Goal: Information Seeking & Learning: Find specific fact

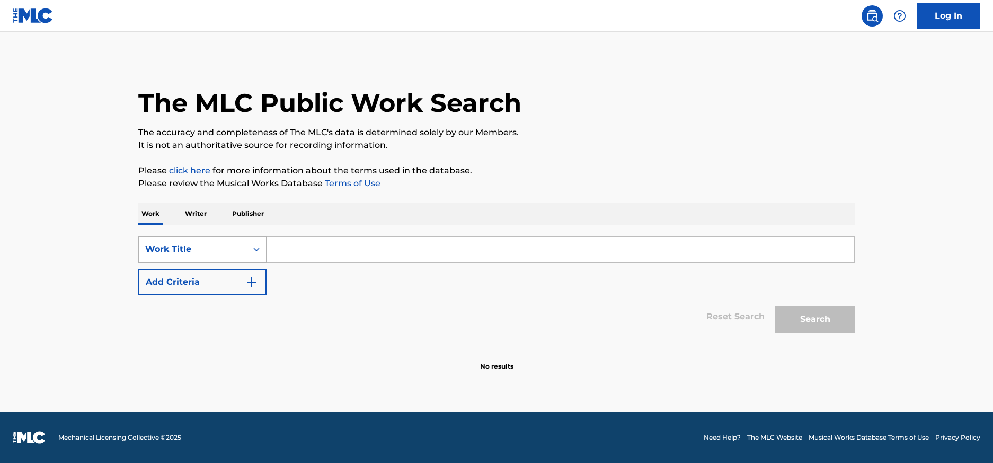
click at [206, 252] on div "Work Title" at bounding box center [192, 249] width 95 height 13
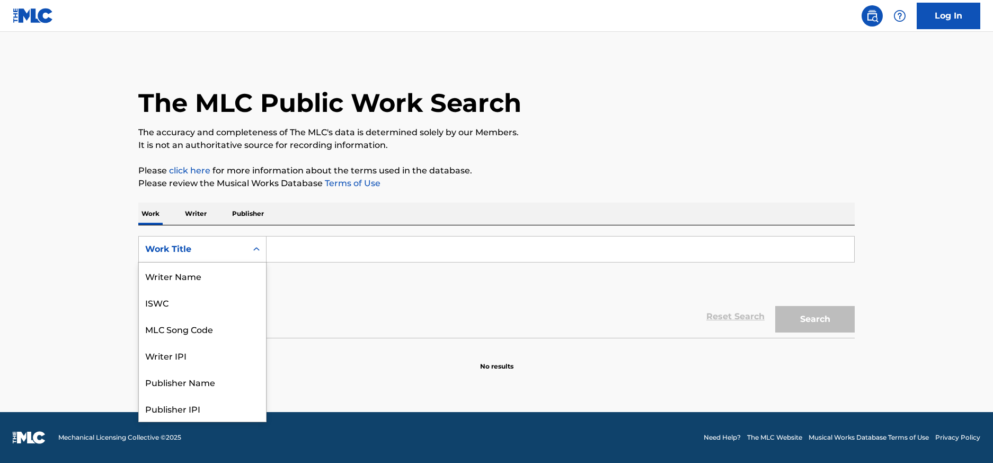
scroll to position [53, 0]
click at [214, 286] on div "MLC Song Code" at bounding box center [202, 275] width 127 height 26
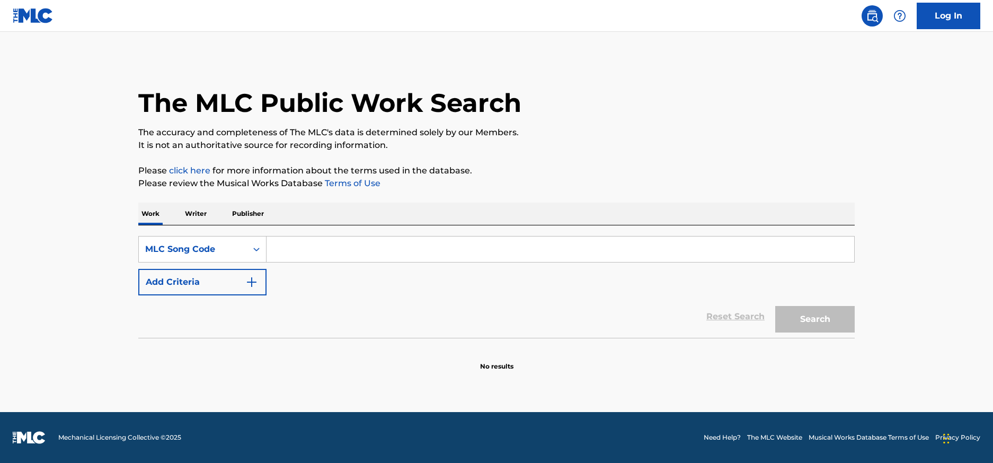
click at [332, 241] on input "Search Form" at bounding box center [561, 248] width 588 height 25
paste input "4A0QUQ"
click at [775, 306] on button "Search" at bounding box center [814, 319] width 79 height 26
click at [295, 253] on input "4A0QUQ" at bounding box center [561, 248] width 588 height 25
type input "4A0QUQ"
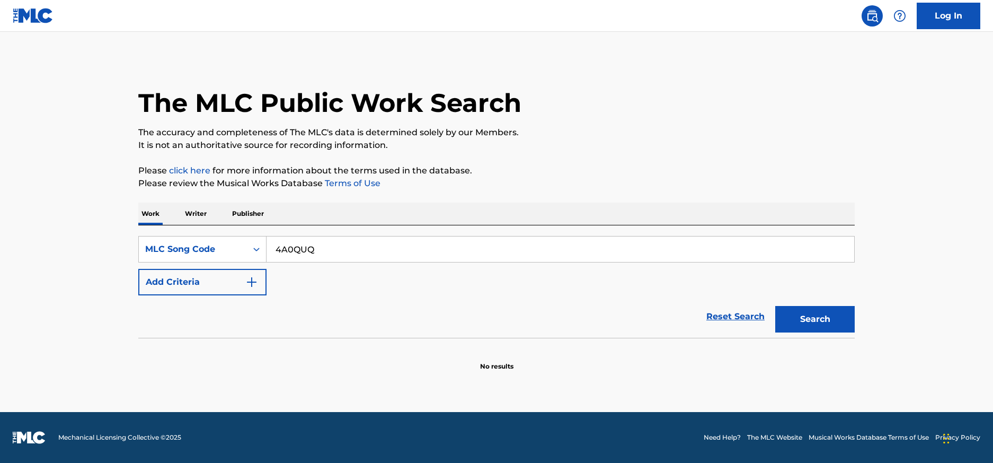
click at [775, 306] on button "Search" at bounding box center [814, 319] width 79 height 26
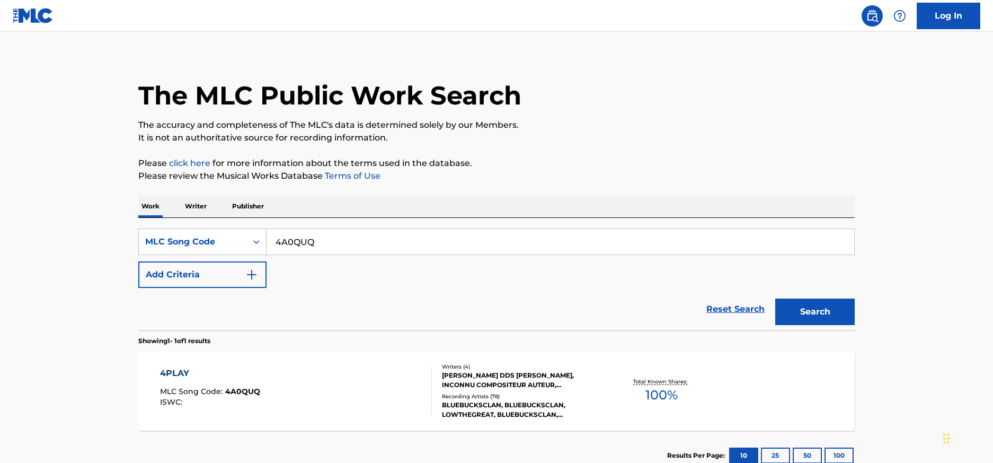
scroll to position [10, 0]
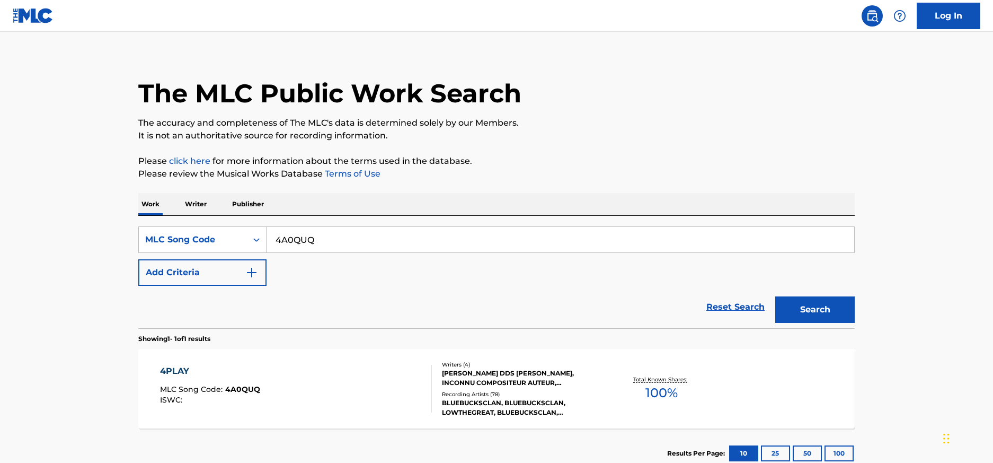
click at [294, 395] on div "4PLAY MLC Song Code : 4A0QUQ ISWC :" at bounding box center [296, 389] width 272 height 48
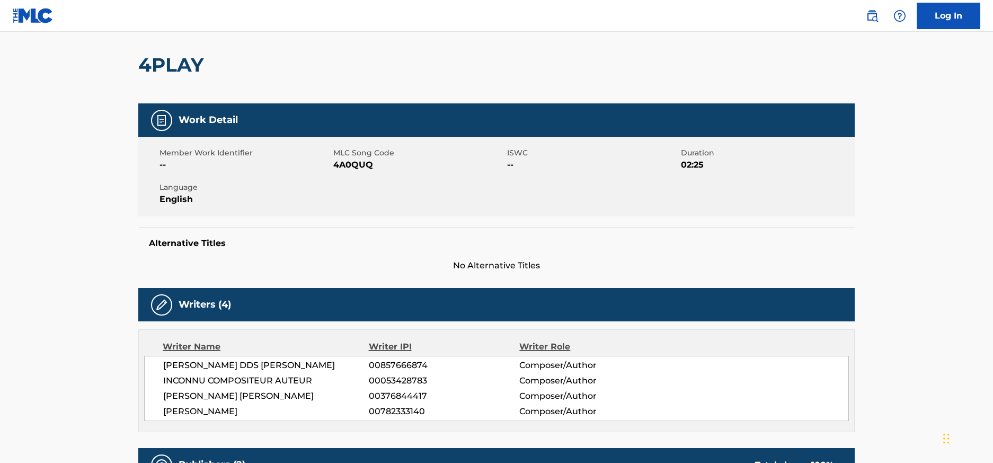
scroll to position [132, 0]
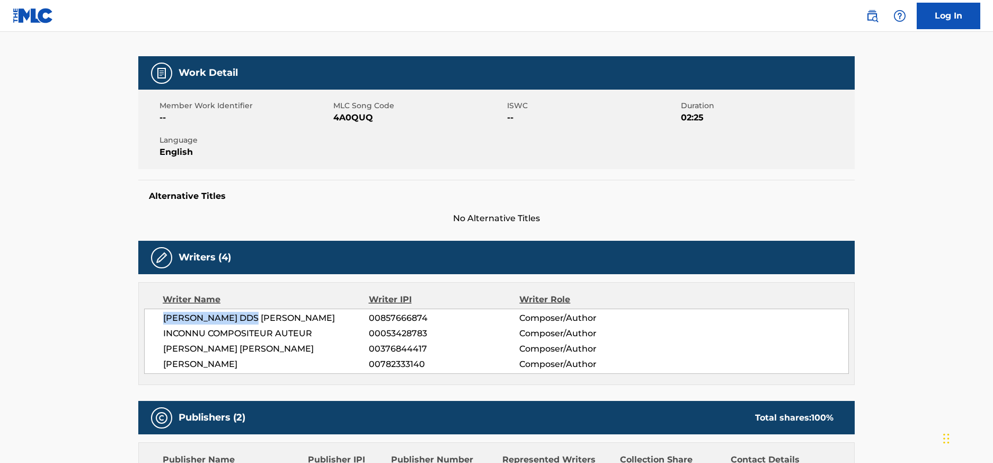
drag, startPoint x: 162, startPoint y: 317, endPoint x: 265, endPoint y: 317, distance: 103.3
click at [265, 317] on div "[PERSON_NAME] DDS [PERSON_NAME] 00857666874 Composer/Author INCONNU COMPOSITEUR…" at bounding box center [496, 340] width 705 height 65
drag, startPoint x: 209, startPoint y: 331, endPoint x: 264, endPoint y: 331, distance: 55.1
click at [264, 331] on span "INCONNU COMPOSITEUR AUTEUR" at bounding box center [266, 333] width 206 height 13
drag, startPoint x: 194, startPoint y: 318, endPoint x: 230, endPoint y: 326, distance: 36.8
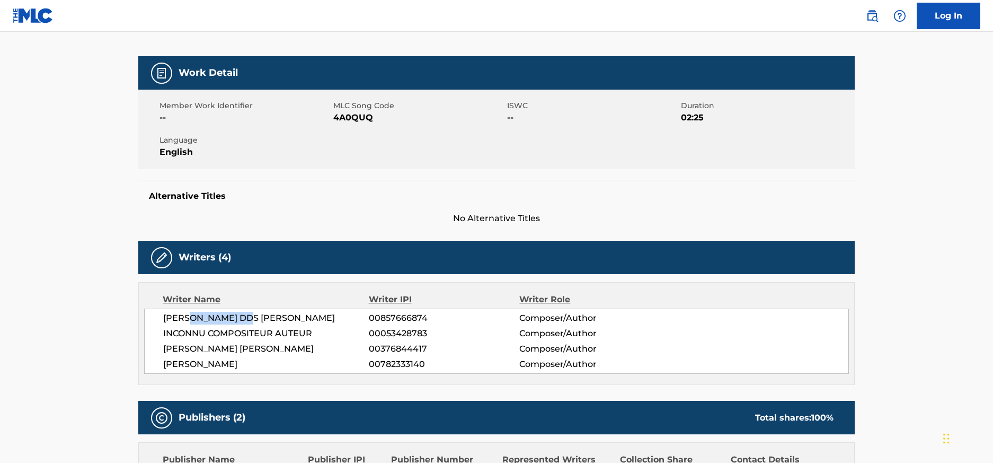
click at [245, 322] on span "[PERSON_NAME] DDS [PERSON_NAME]" at bounding box center [266, 318] width 206 height 13
drag, startPoint x: 212, startPoint y: 338, endPoint x: 257, endPoint y: 338, distance: 45.0
click at [257, 338] on span "INCONNU COMPOSITEUR AUTEUR" at bounding box center [266, 333] width 206 height 13
drag, startPoint x: 247, startPoint y: 355, endPoint x: 269, endPoint y: 355, distance: 21.7
click at [261, 355] on div "[PERSON_NAME] DDS [PERSON_NAME] 00857666874 Composer/Author INCONNU COMPOSITEUR…" at bounding box center [496, 340] width 705 height 65
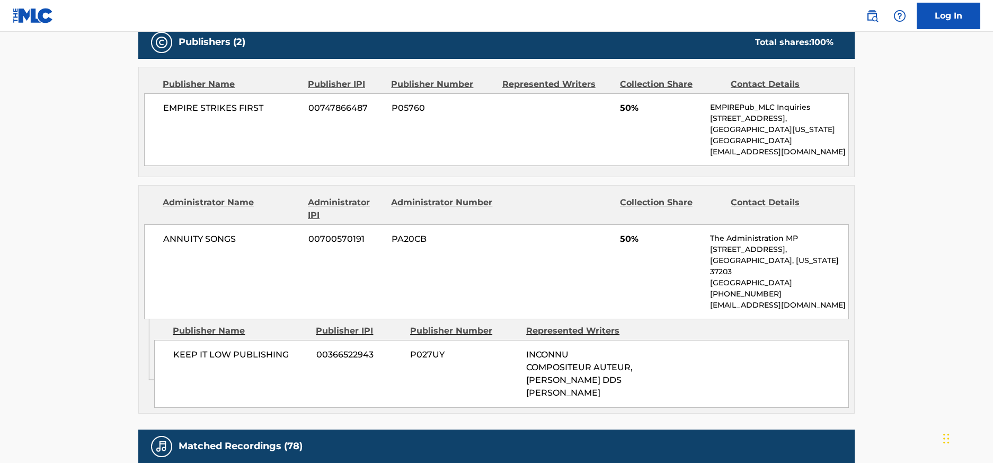
scroll to position [503, 0]
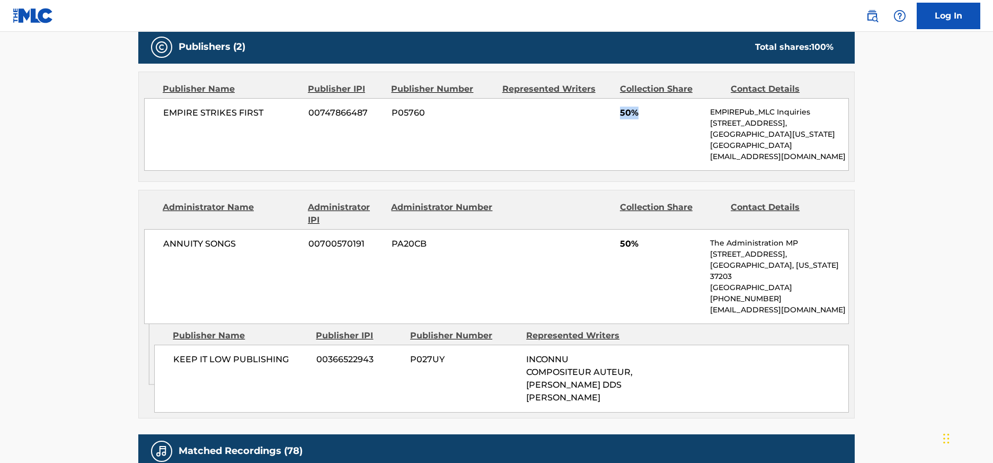
drag, startPoint x: 616, startPoint y: 119, endPoint x: 604, endPoint y: 114, distance: 13.1
click at [606, 114] on div "EMPIRE STRIKES FIRST 00747866487 P05760 50% EMPIREPub_MLC Inquiries [STREET_ADD…" at bounding box center [496, 134] width 705 height 73
drag, startPoint x: 195, startPoint y: 106, endPoint x: 256, endPoint y: 106, distance: 60.9
click at [256, 107] on span "EMPIRE STRIKES FIRST" at bounding box center [231, 113] width 137 height 13
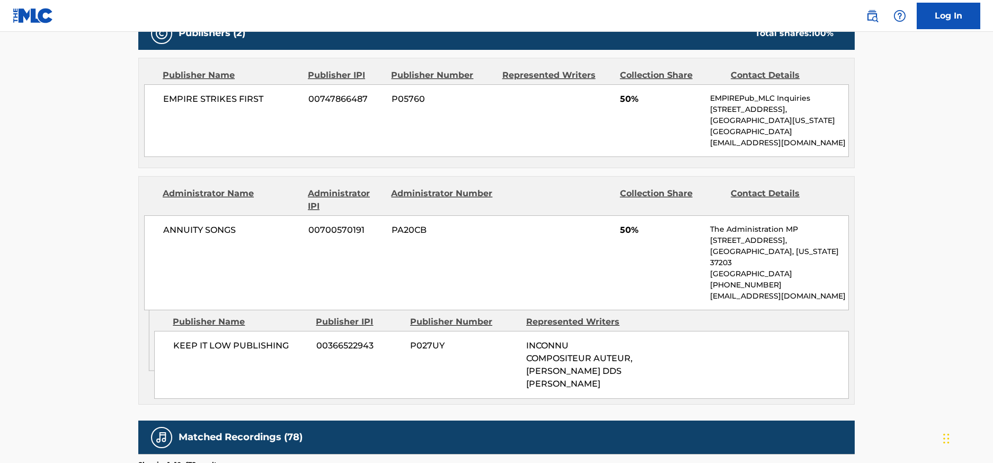
scroll to position [517, 0]
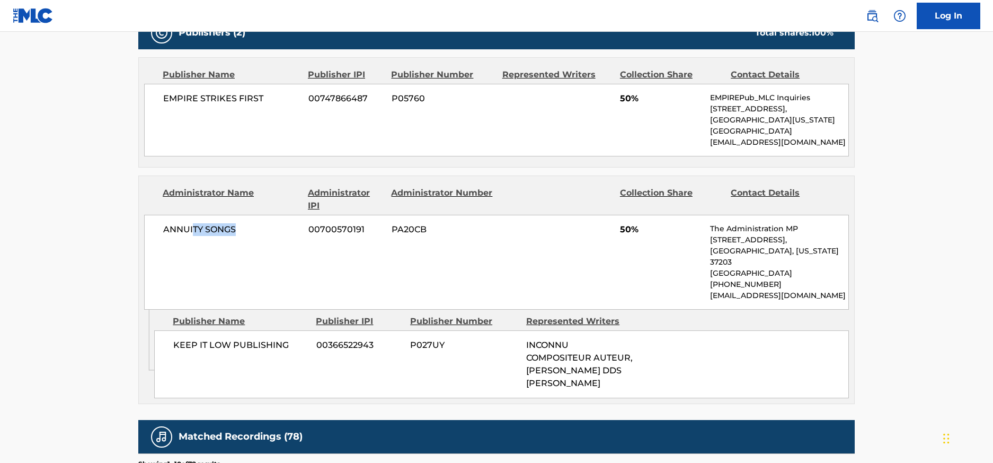
drag, startPoint x: 200, startPoint y: 226, endPoint x: 234, endPoint y: 226, distance: 34.4
click at [234, 226] on span "ANNUITY SONGS" at bounding box center [231, 229] width 137 height 13
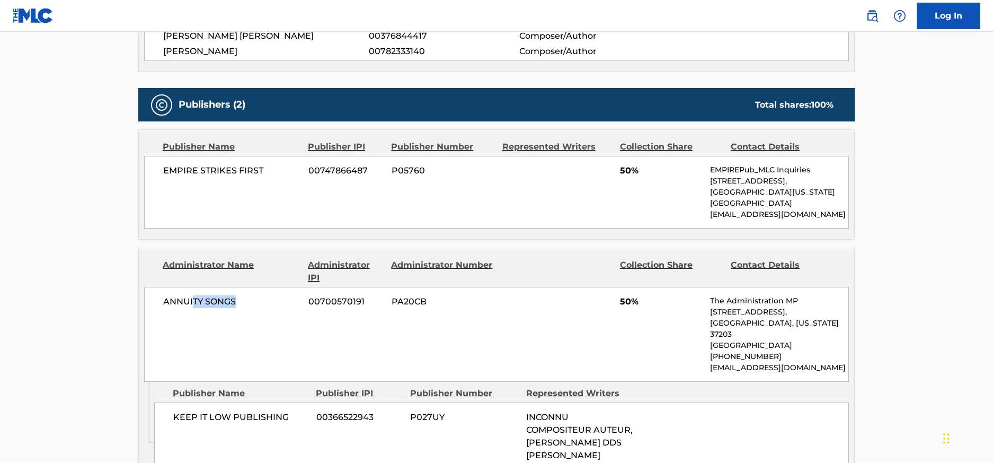
scroll to position [454, 0]
